Goal: Find contact information: Find contact information

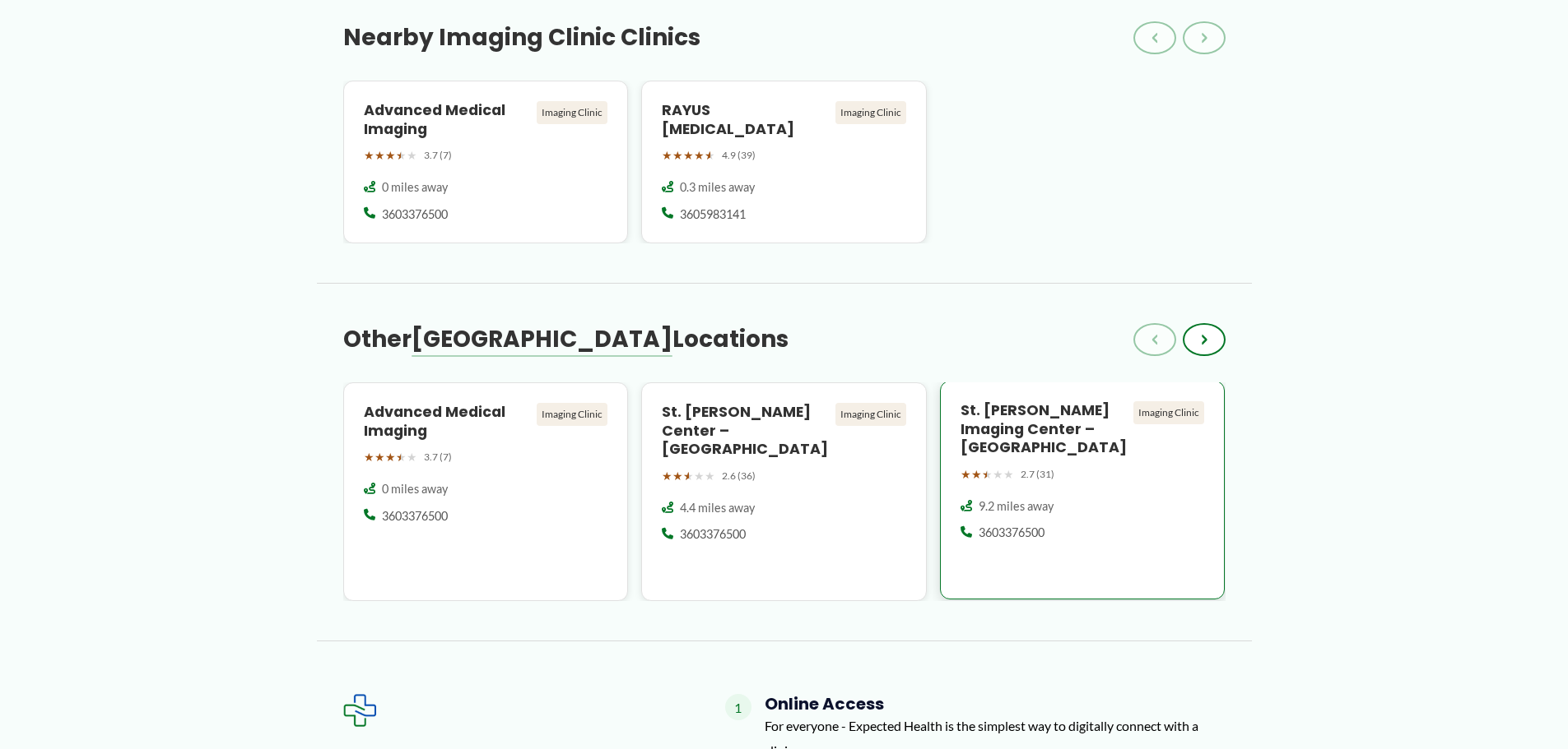
scroll to position [1481, 0]
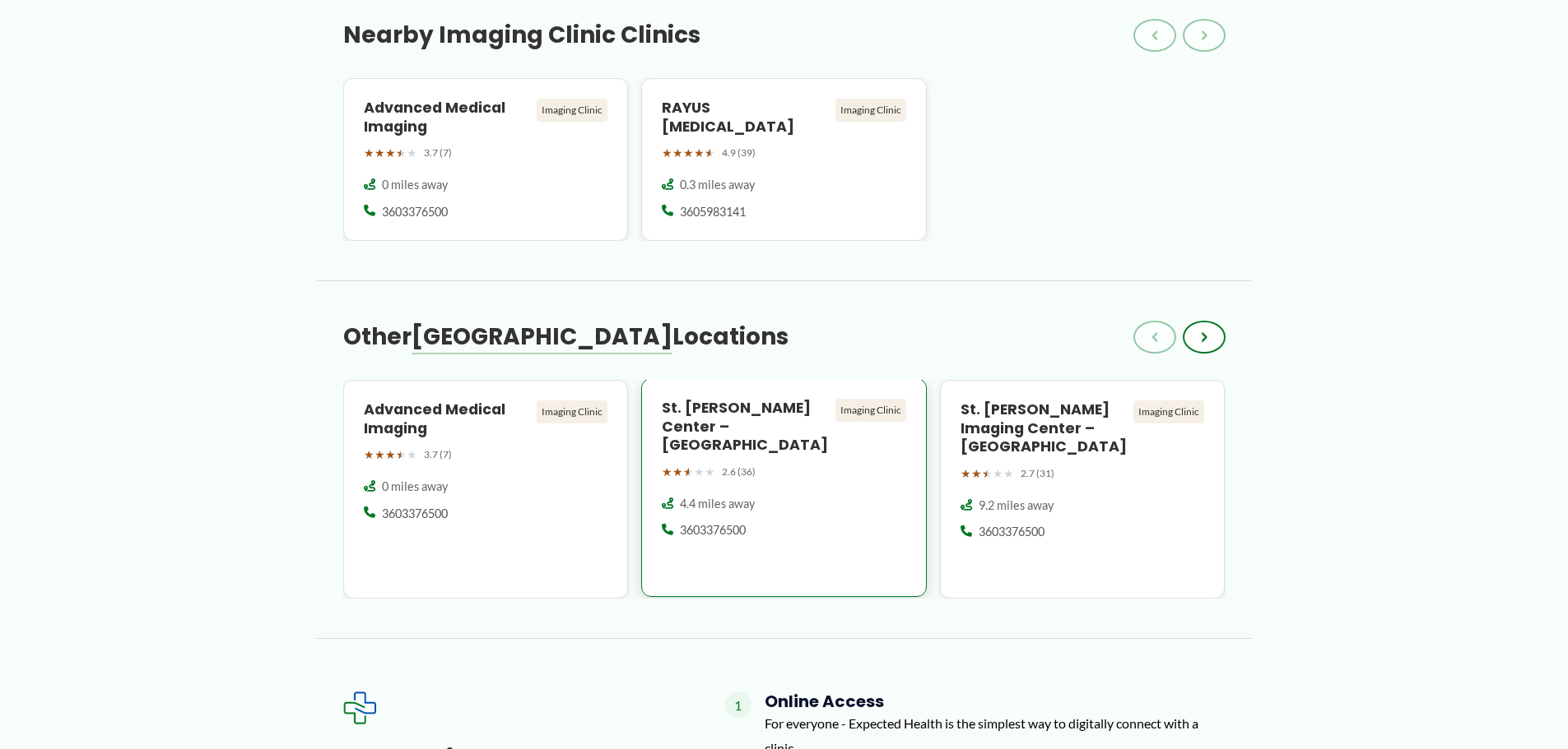
click at [774, 399] on h4 "St. [PERSON_NAME] Center – [GEOGRAPHIC_DATA]" at bounding box center [745, 427] width 167 height 57
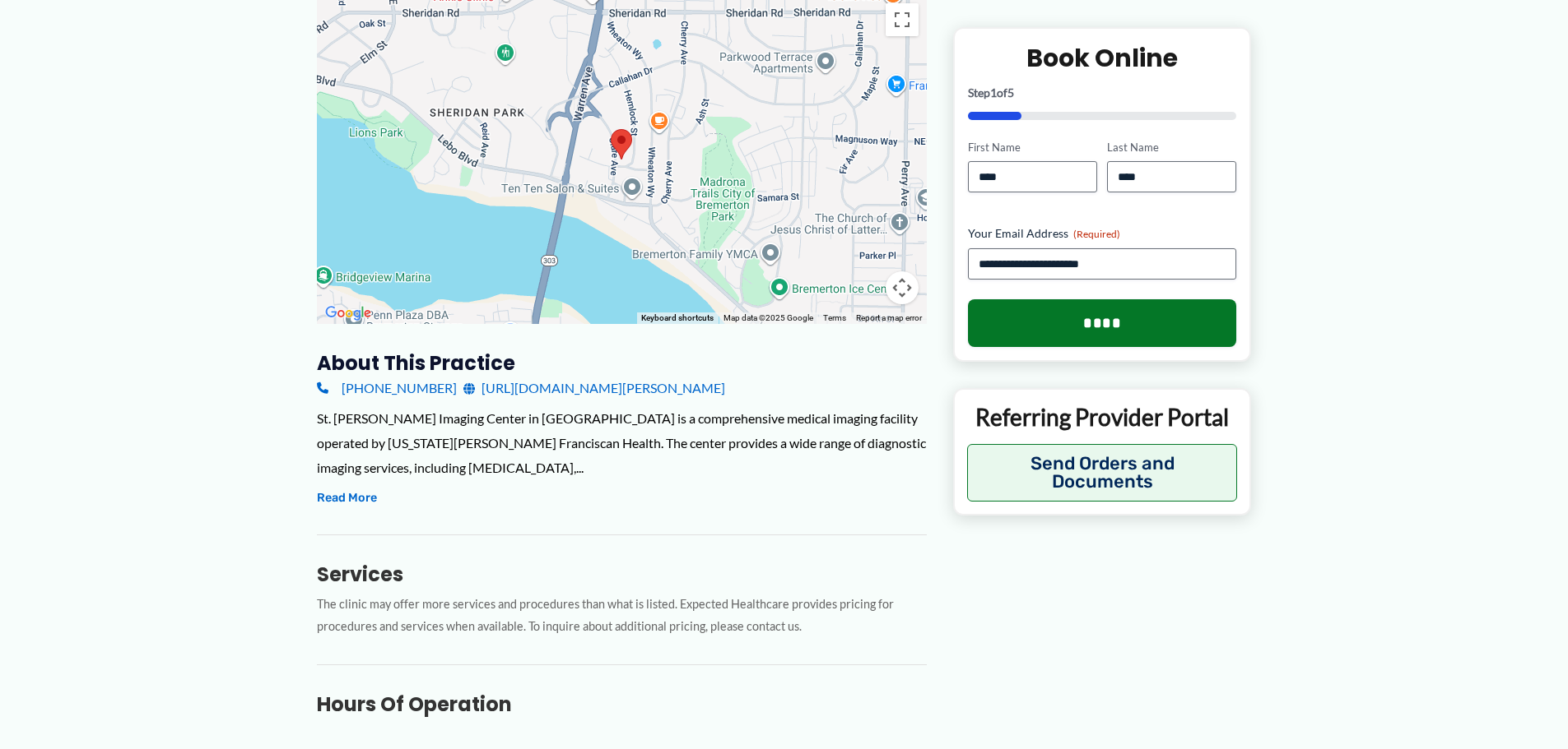
scroll to position [247, 0]
click at [356, 487] on button "Read More" at bounding box center [347, 497] width 60 height 20
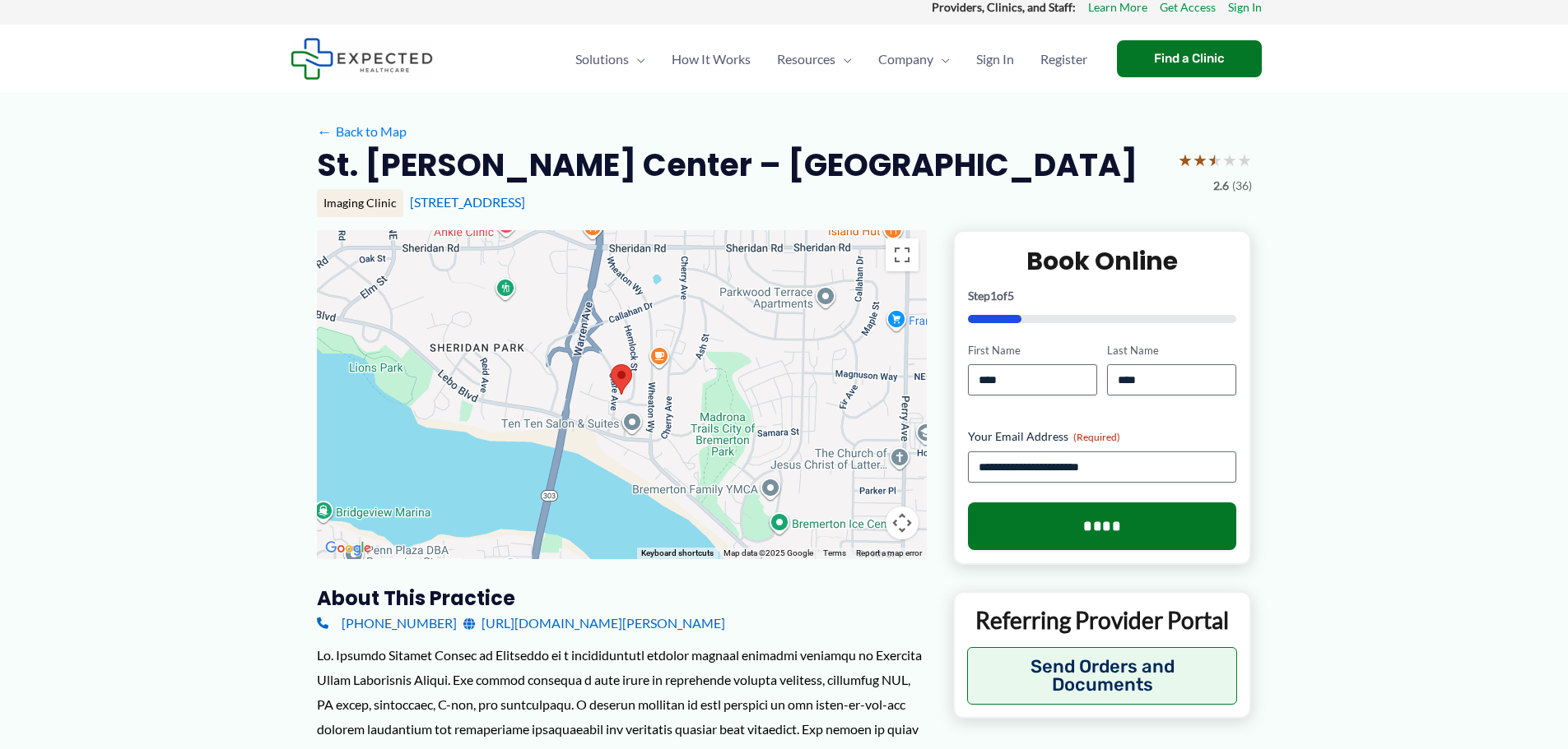
scroll to position [0, 0]
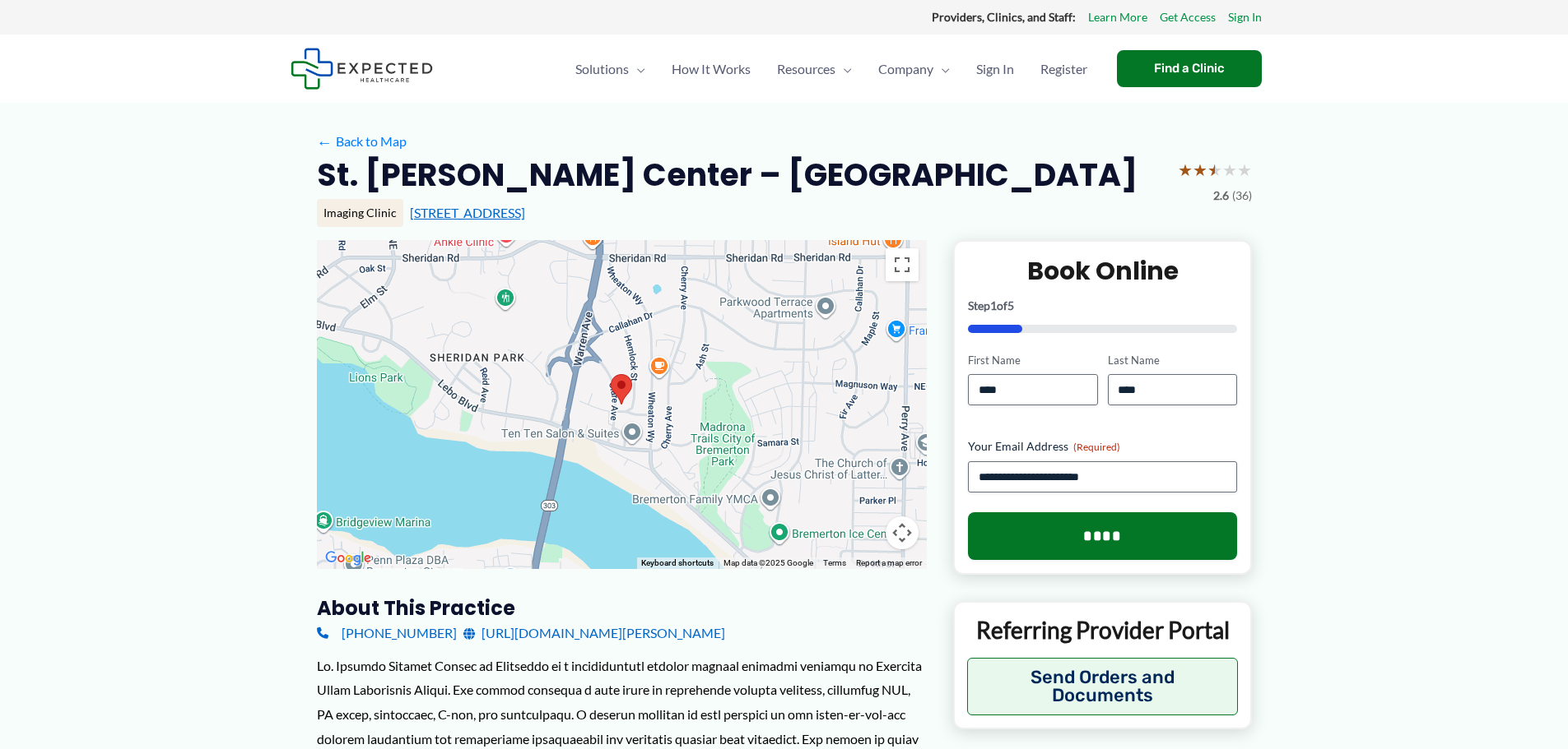
click at [500, 214] on link "2700 Clare Ave, Bremerton, WA" at bounding box center [467, 212] width 116 height 16
